Goal: Task Accomplishment & Management: Use online tool/utility

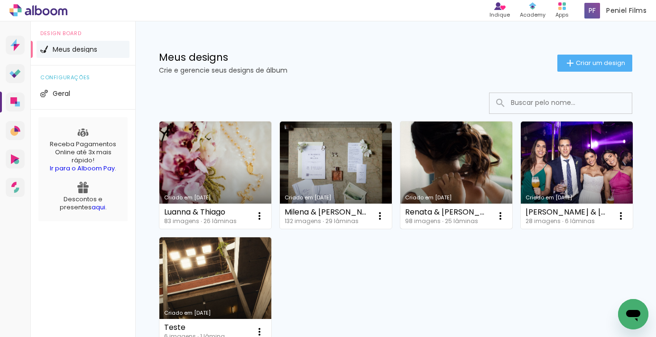
click at [478, 146] on link "Criado em [DATE]" at bounding box center [456, 174] width 112 height 107
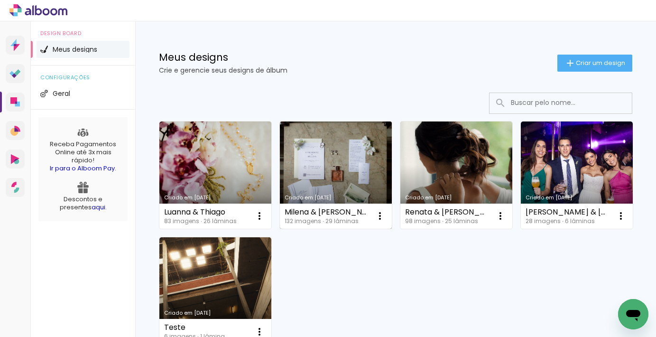
click at [327, 158] on link "Criado em [DATE]" at bounding box center [336, 174] width 112 height 107
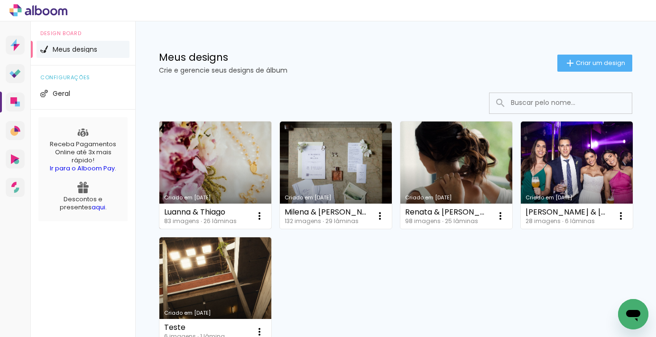
click at [212, 156] on link "Criado em [DATE]" at bounding box center [215, 174] width 112 height 107
